Goal: Navigation & Orientation: Find specific page/section

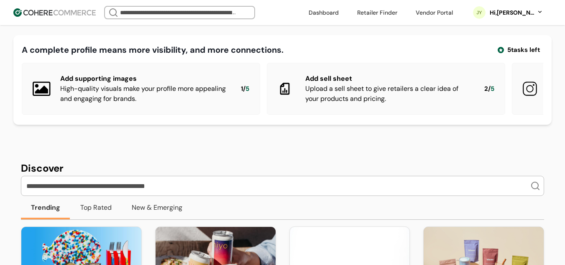
click at [543, 7] on div "[PERSON_NAME], [PERSON_NAME]" at bounding box center [507, 12] width 87 height 21
click at [541, 10] on div "Hi, [PERSON_NAME]" at bounding box center [516, 12] width 54 height 9
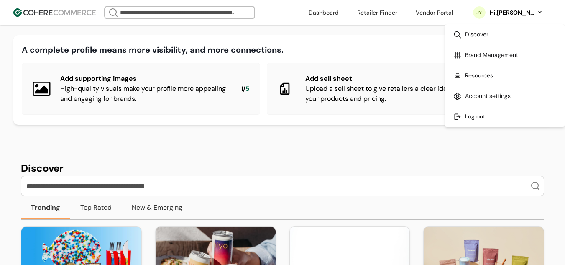
click at [541, 10] on div "Hi, [PERSON_NAME]" at bounding box center [516, 12] width 54 height 9
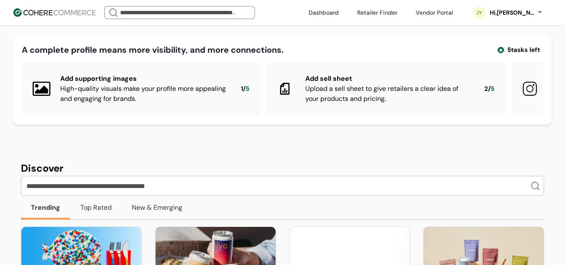
click at [534, 13] on div "Hi, [PERSON_NAME]" at bounding box center [512, 12] width 46 height 9
